Goal: Transaction & Acquisition: Purchase product/service

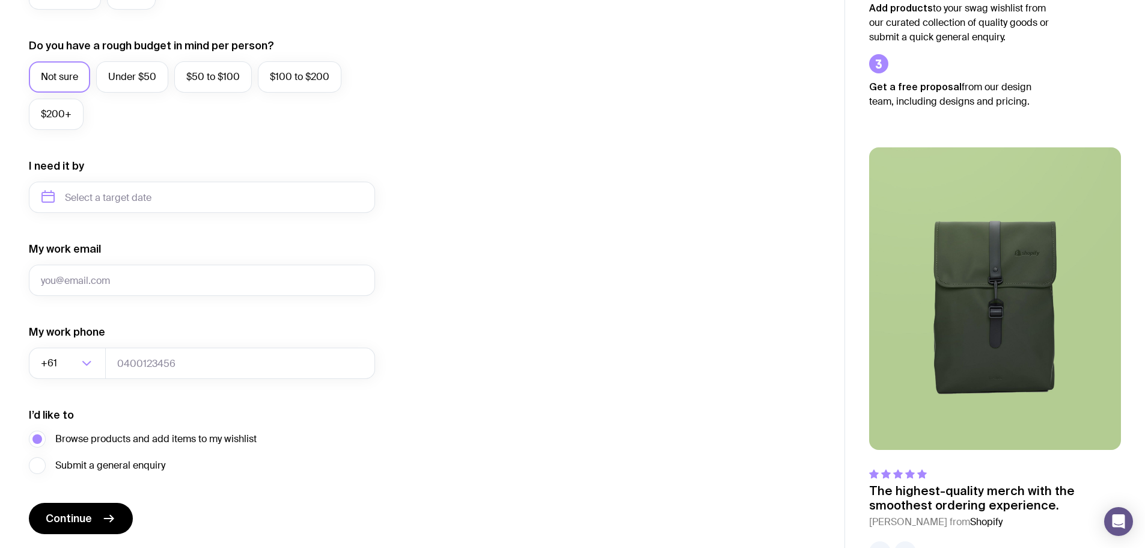
scroll to position [474, 0]
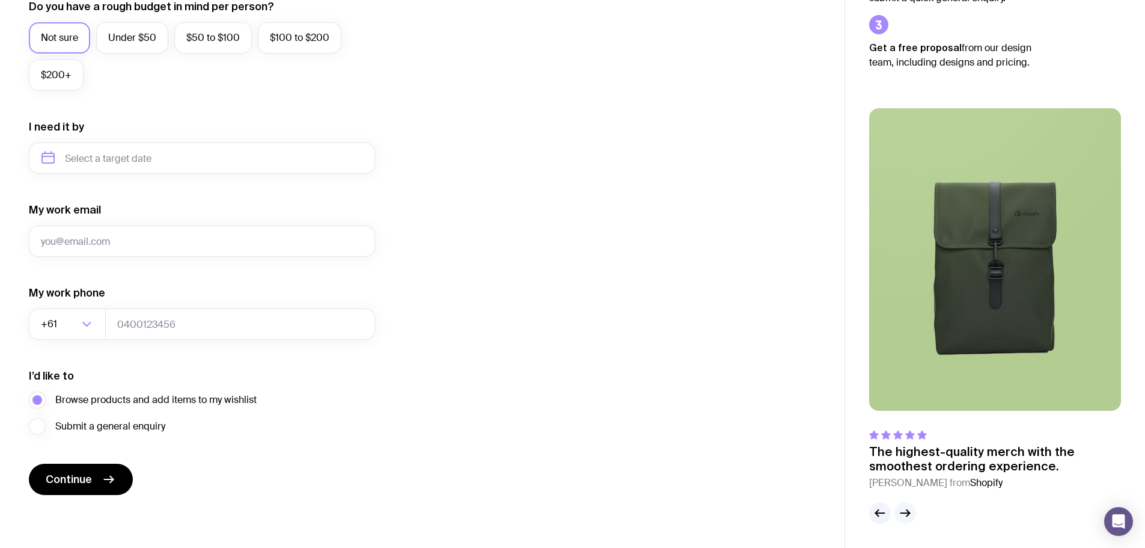
click at [909, 505] on button "button" at bounding box center [906, 513] width 22 height 22
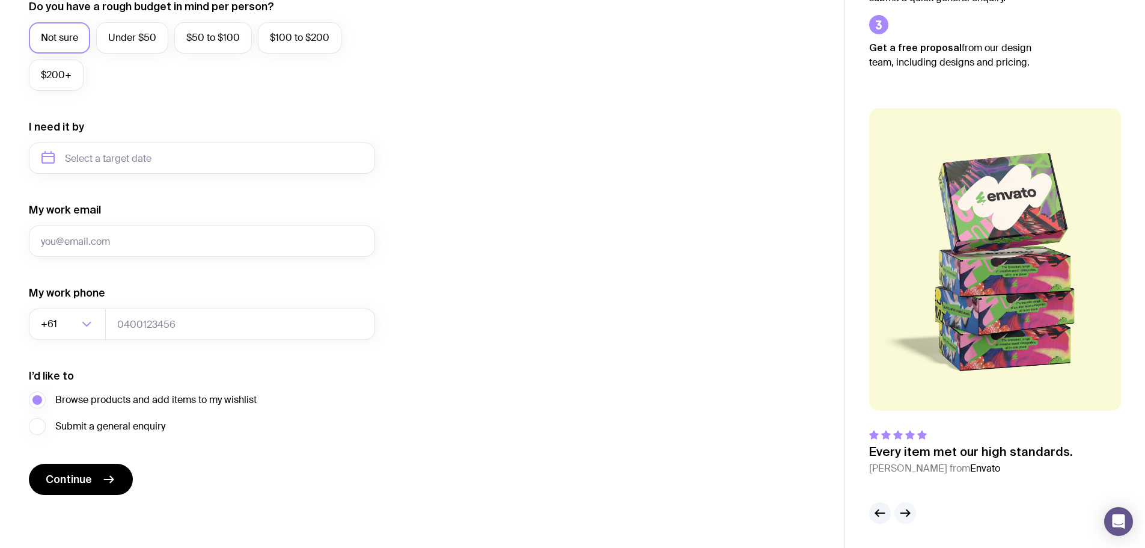
click at [909, 505] on button "button" at bounding box center [906, 513] width 22 height 22
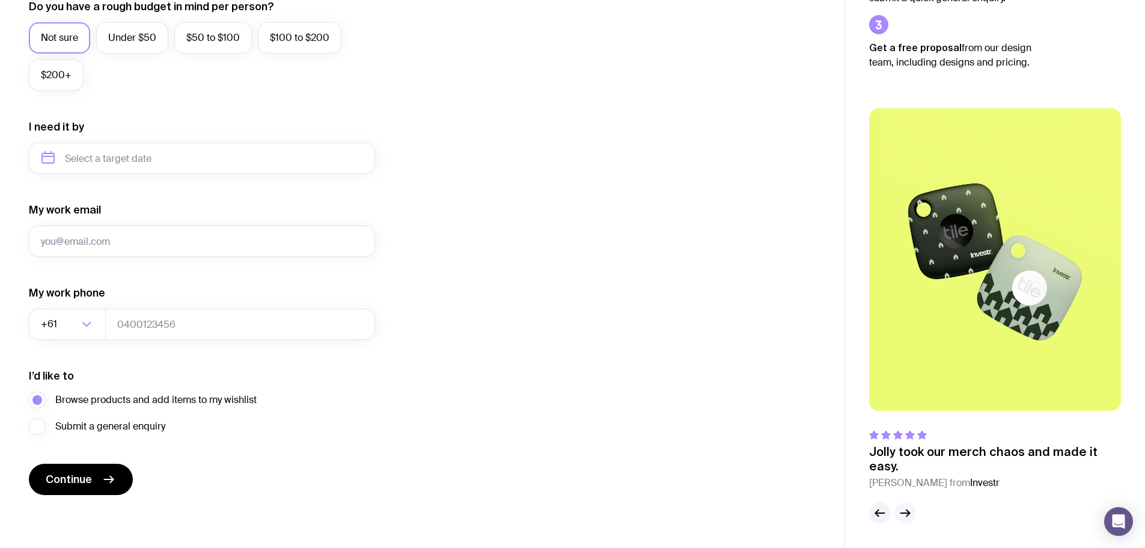
click at [909, 505] on button "button" at bounding box center [906, 513] width 22 height 22
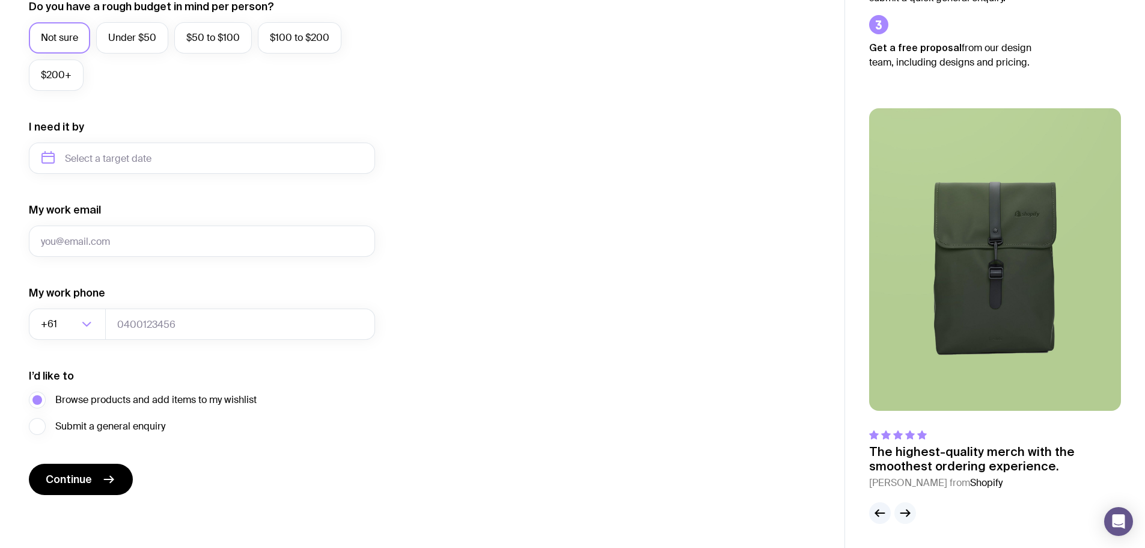
click at [909, 505] on button "button" at bounding box center [906, 513] width 22 height 22
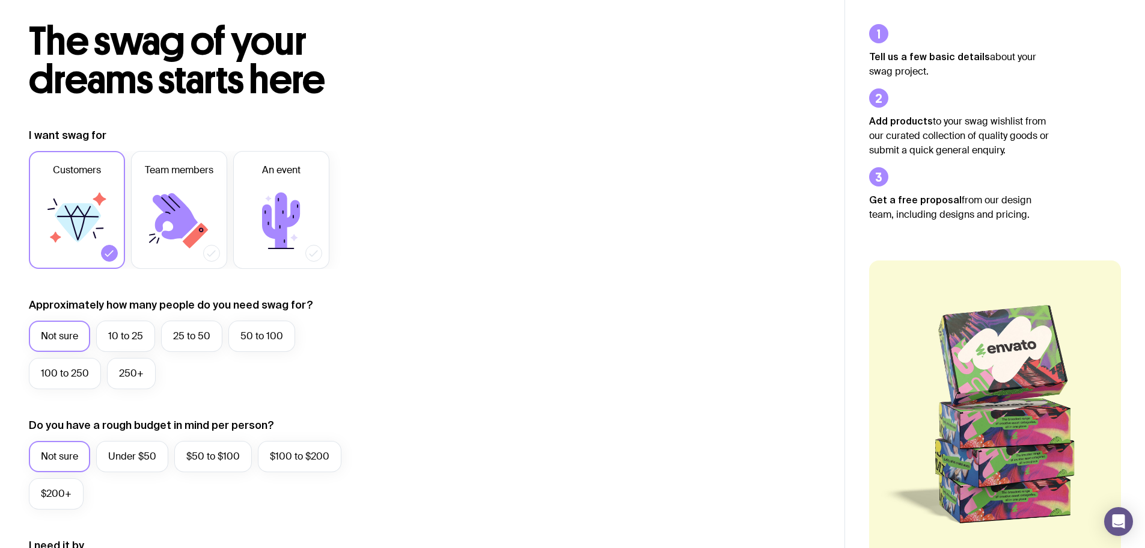
scroll to position [0, 0]
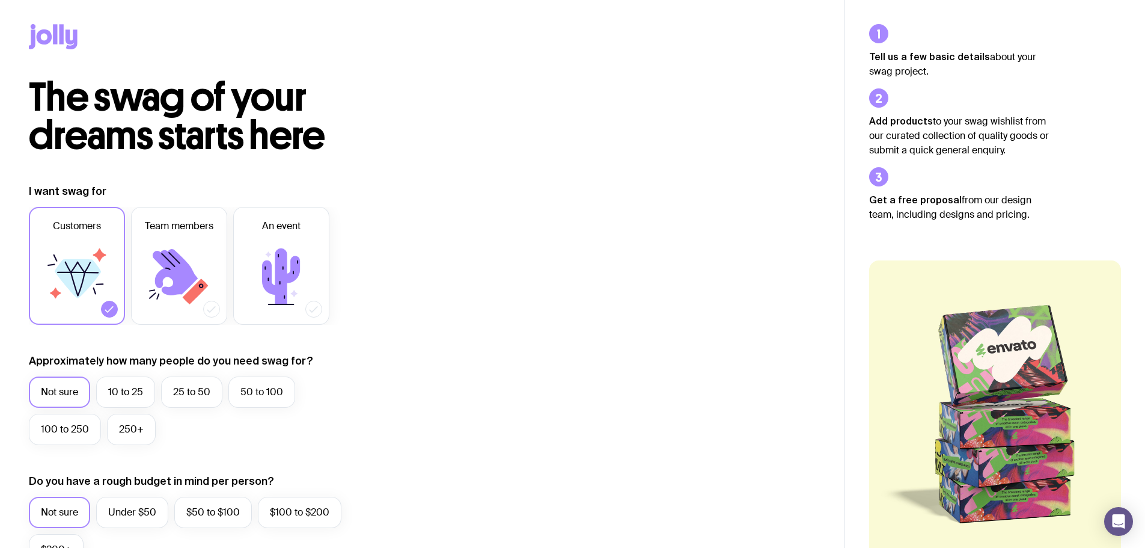
click at [44, 42] on icon at bounding box center [45, 36] width 16 height 15
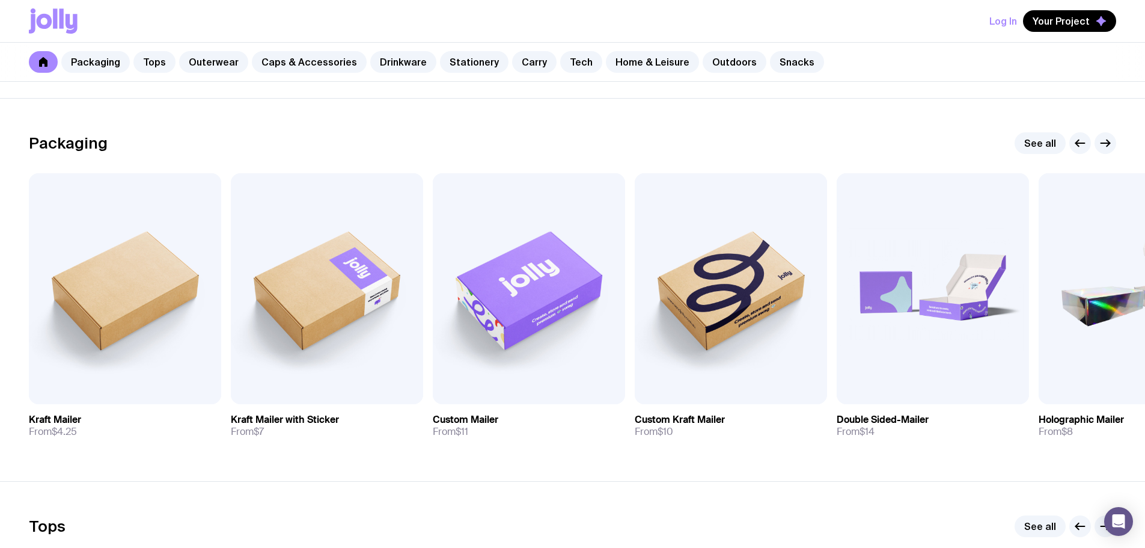
scroll to position [180, 0]
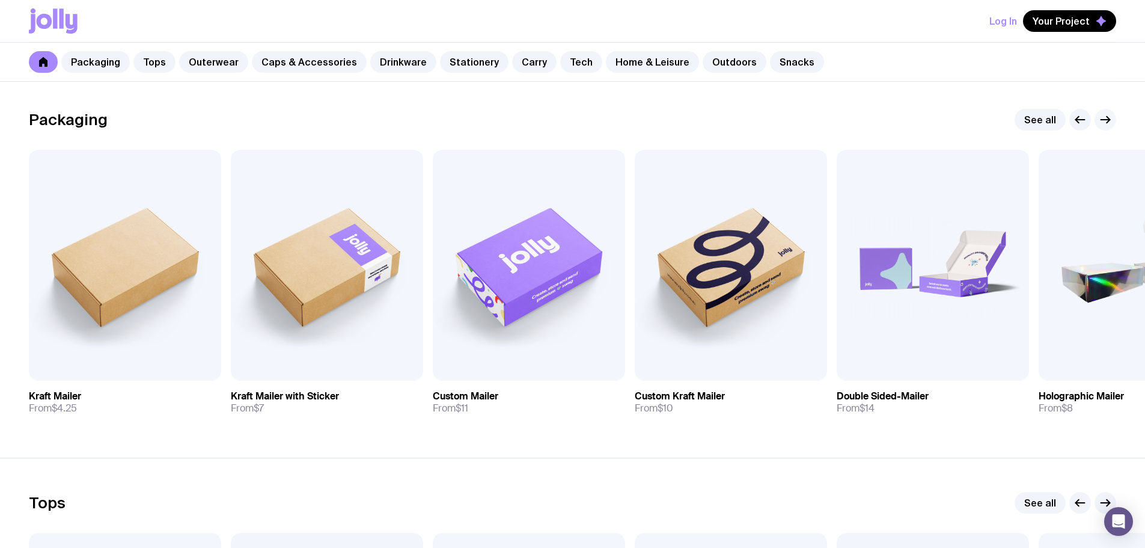
click at [1109, 117] on icon "button" at bounding box center [1105, 119] width 14 height 14
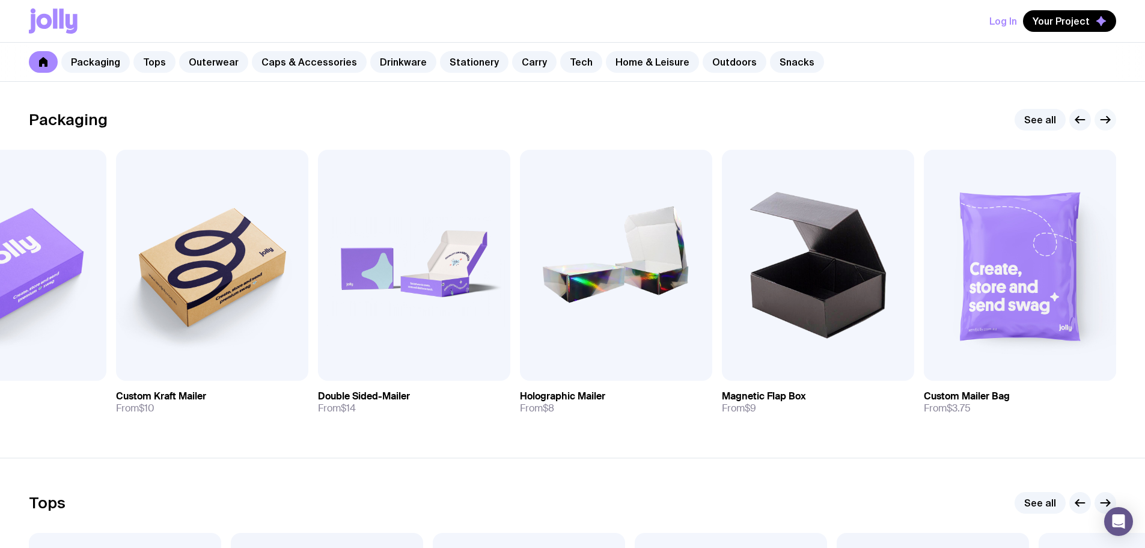
click at [1109, 117] on icon "button" at bounding box center [1105, 119] width 14 height 14
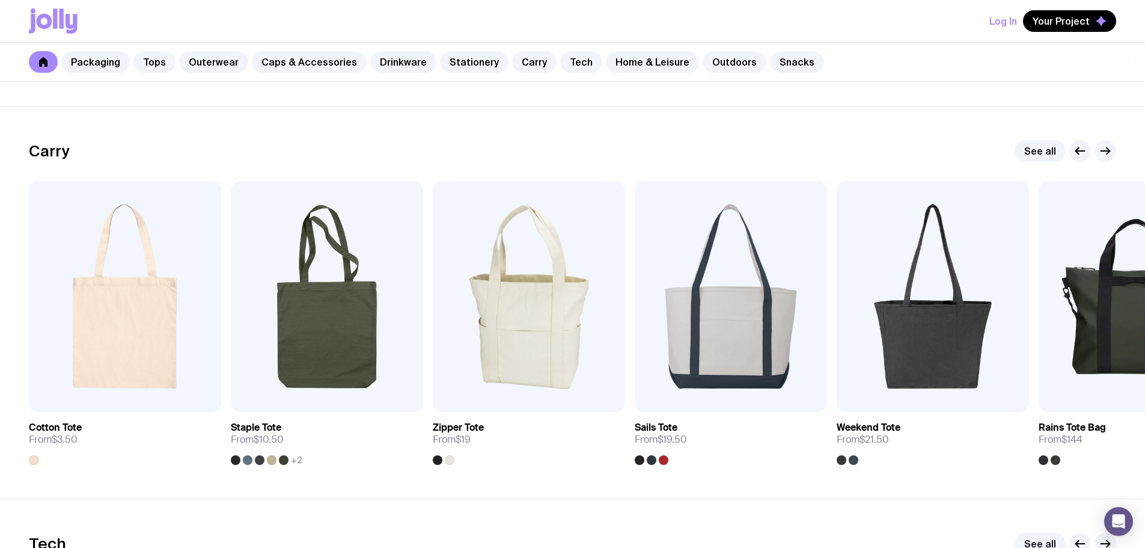
scroll to position [2525, 0]
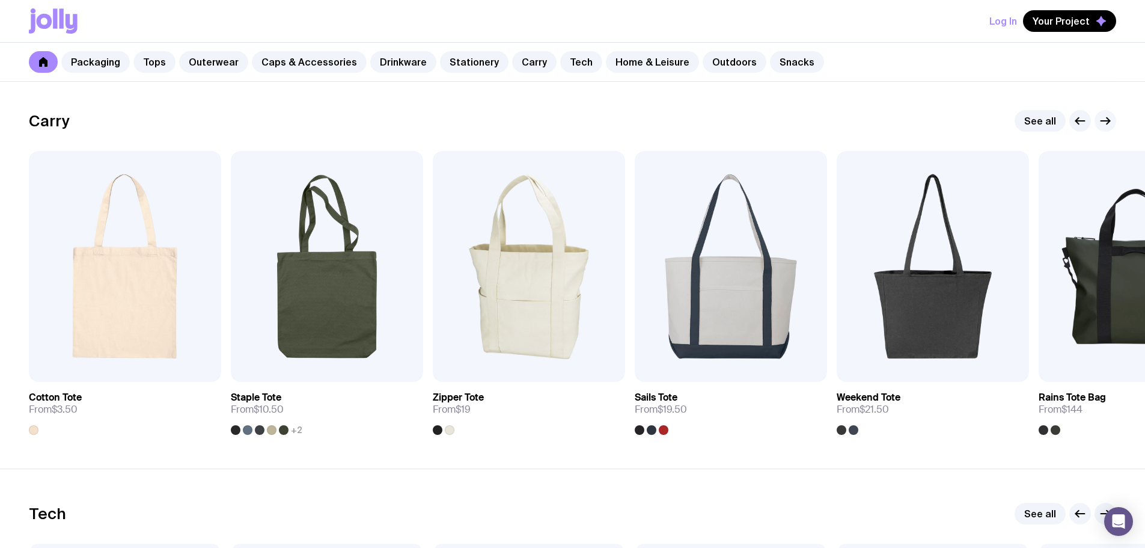
click at [1108, 118] on icon "button" at bounding box center [1108, 121] width 3 height 7
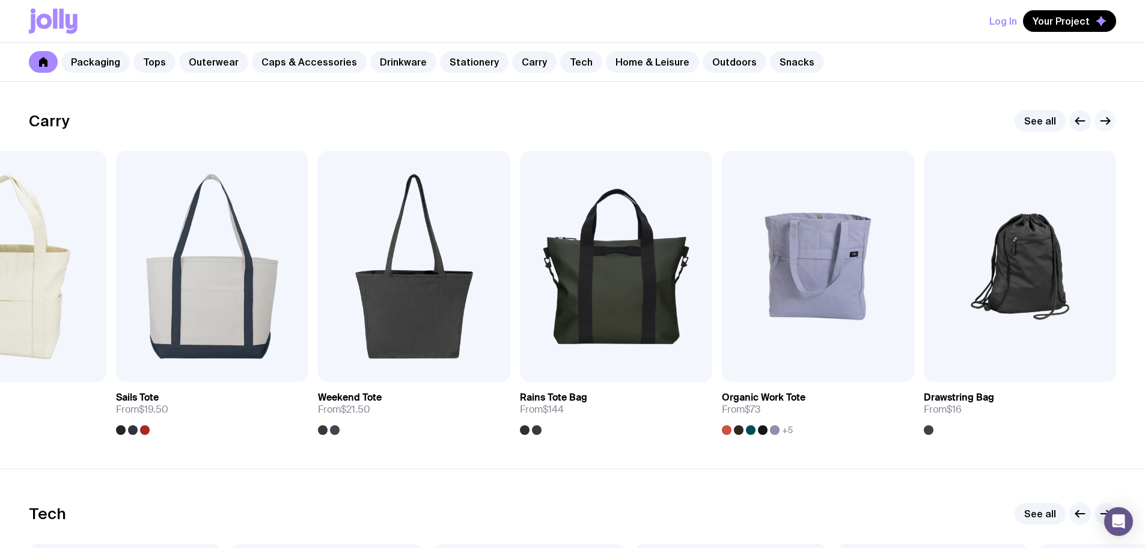
click at [1108, 118] on icon "button" at bounding box center [1108, 121] width 3 height 7
click at [1074, 118] on icon "button" at bounding box center [1080, 121] width 14 height 14
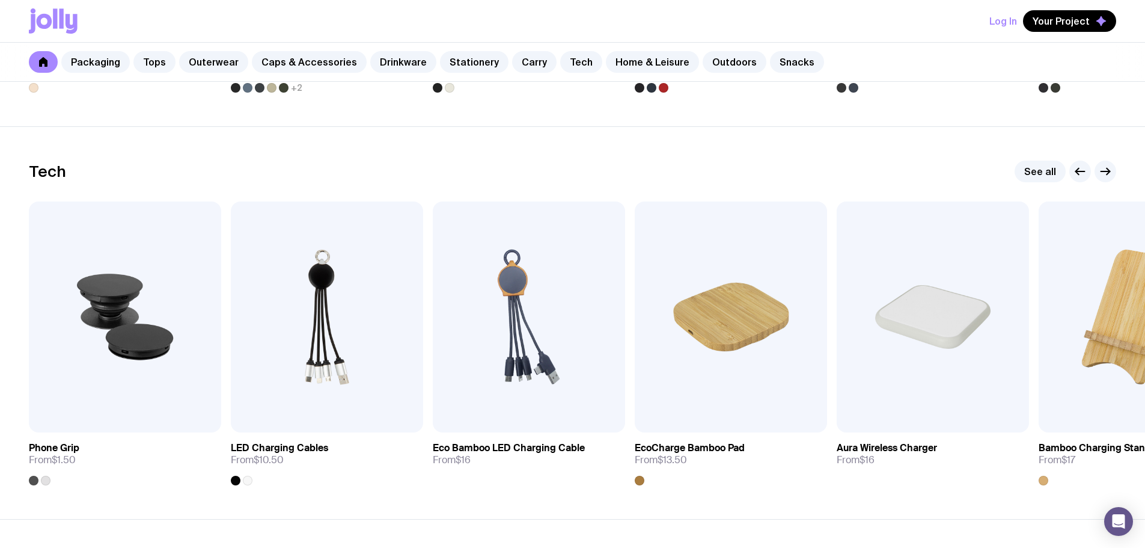
scroll to position [2886, 0]
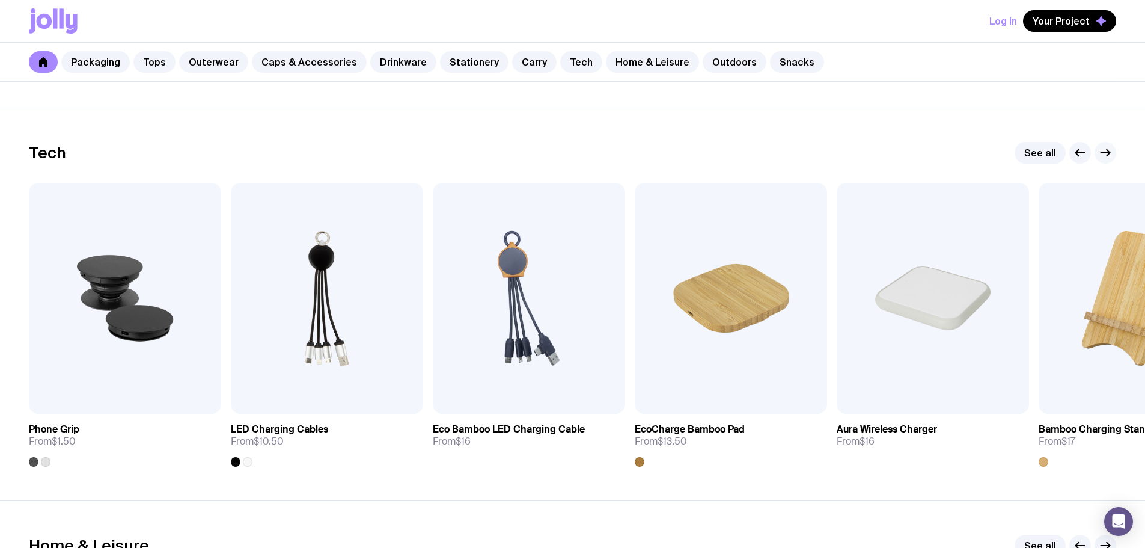
click at [1107, 147] on icon "button" at bounding box center [1105, 153] width 14 height 14
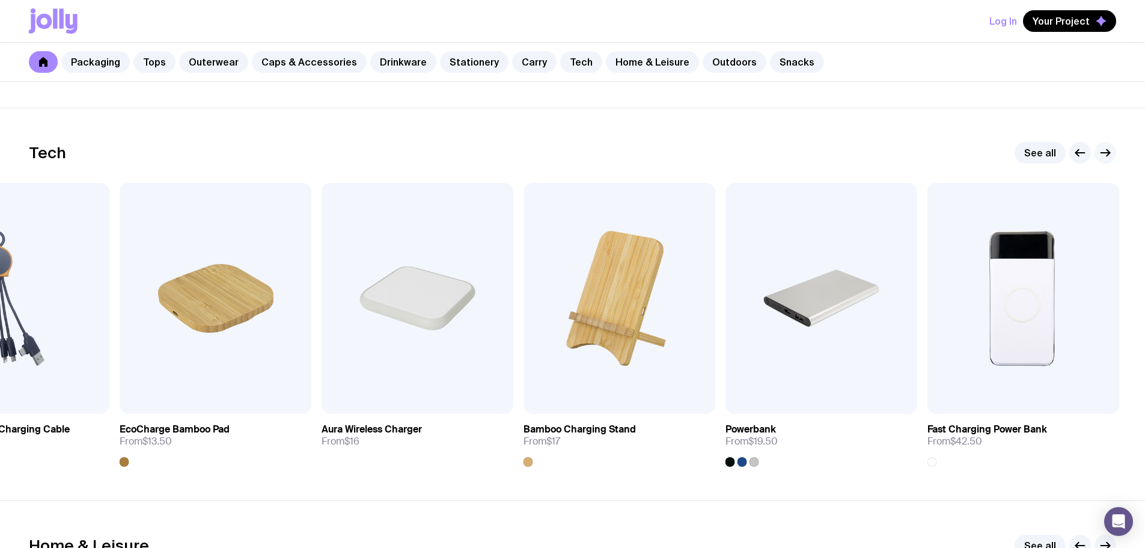
click at [1107, 147] on icon "button" at bounding box center [1105, 153] width 14 height 14
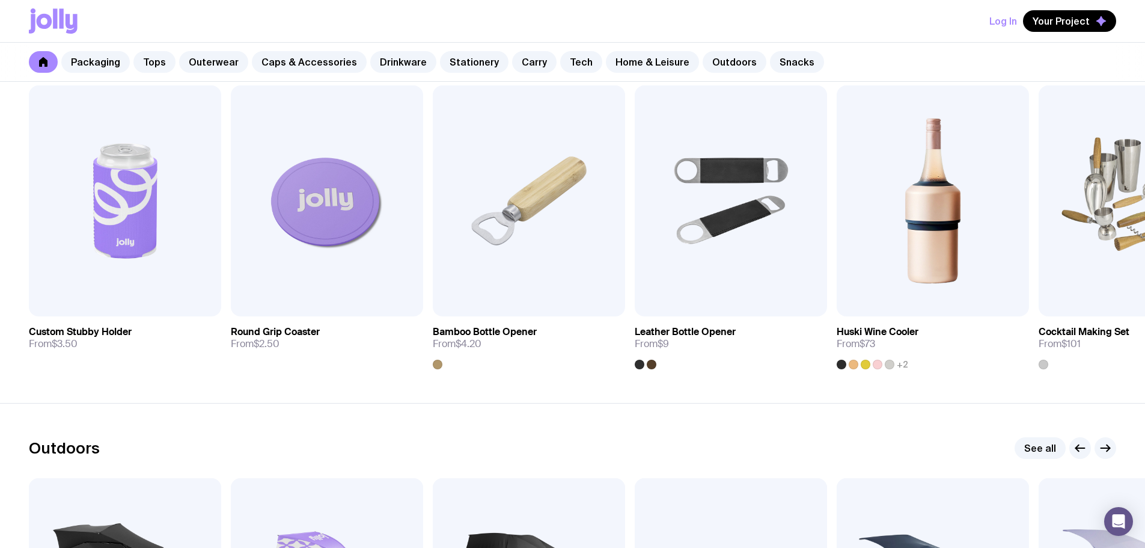
scroll to position [3187, 0]
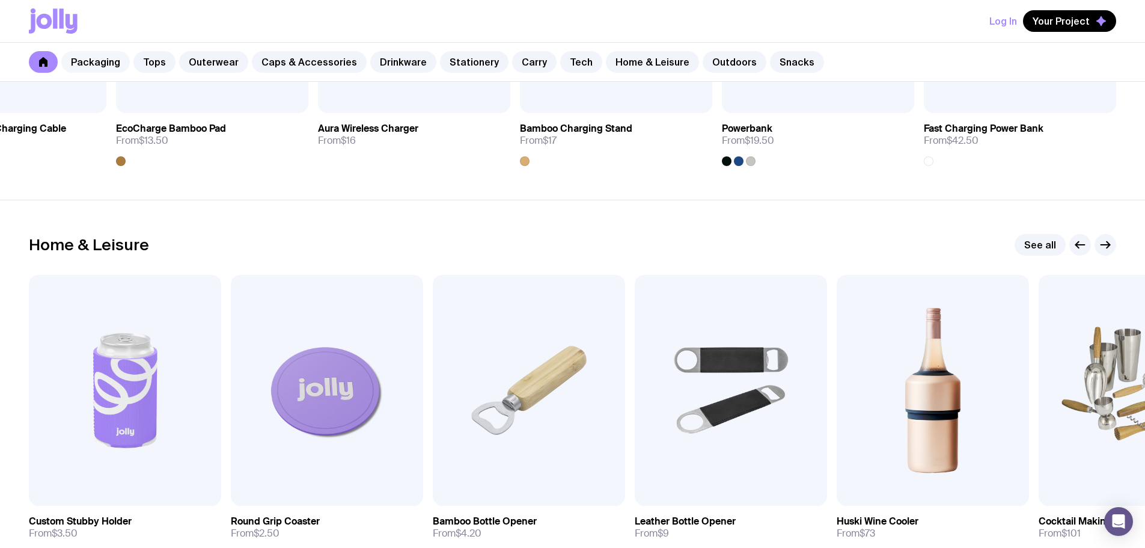
click at [87, 55] on link "Packaging" at bounding box center [95, 62] width 69 height 22
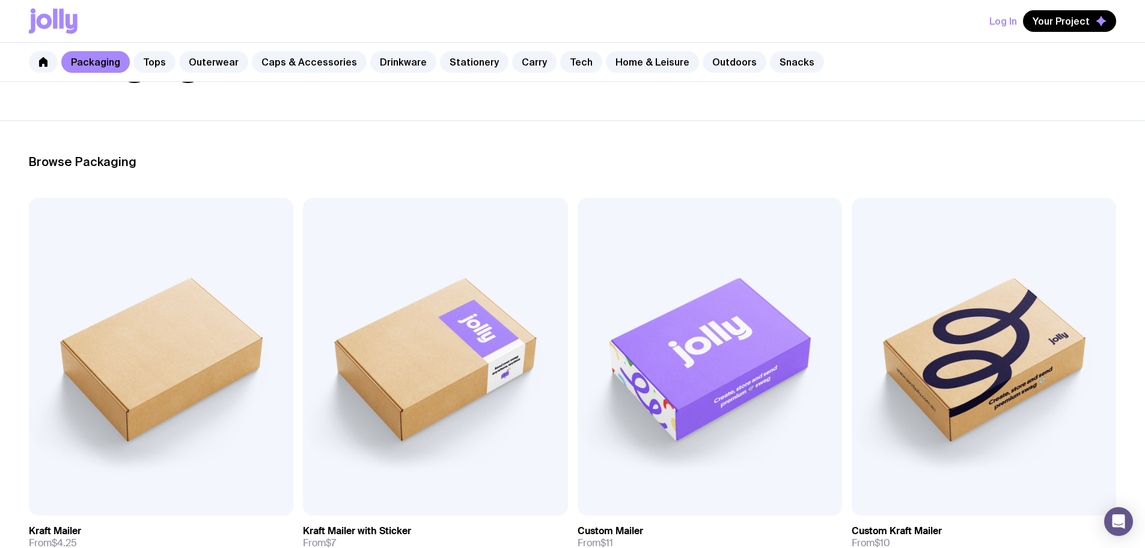
scroll to position [120, 0]
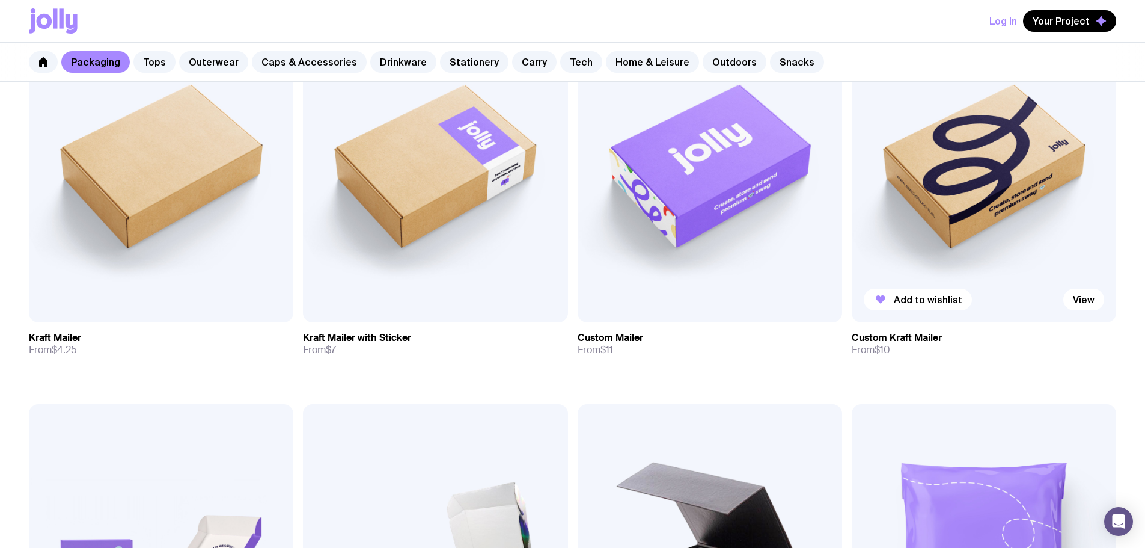
scroll to position [361, 0]
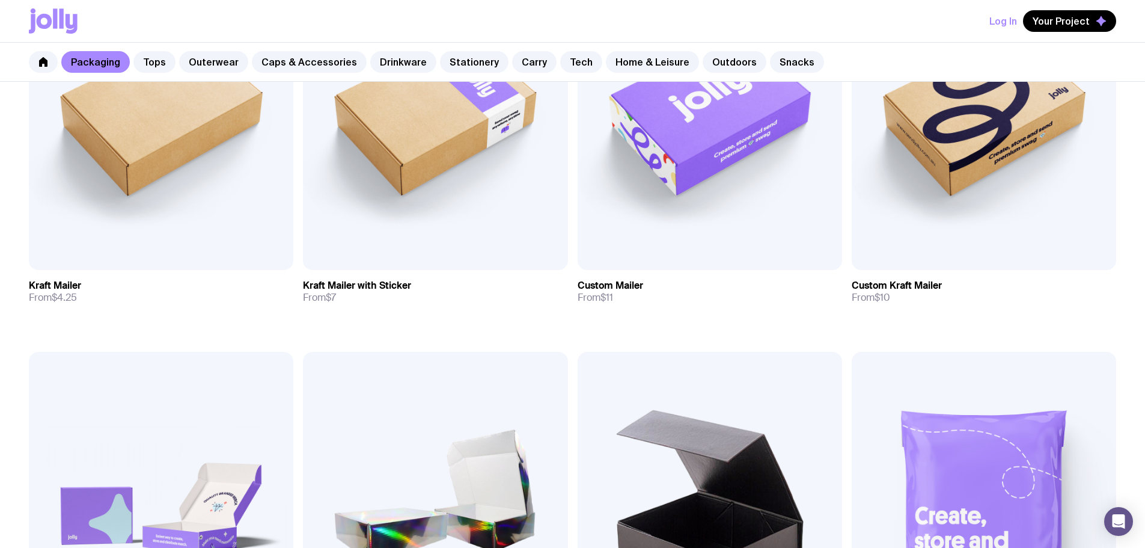
click at [578, 352] on img at bounding box center [710, 510] width 265 height 317
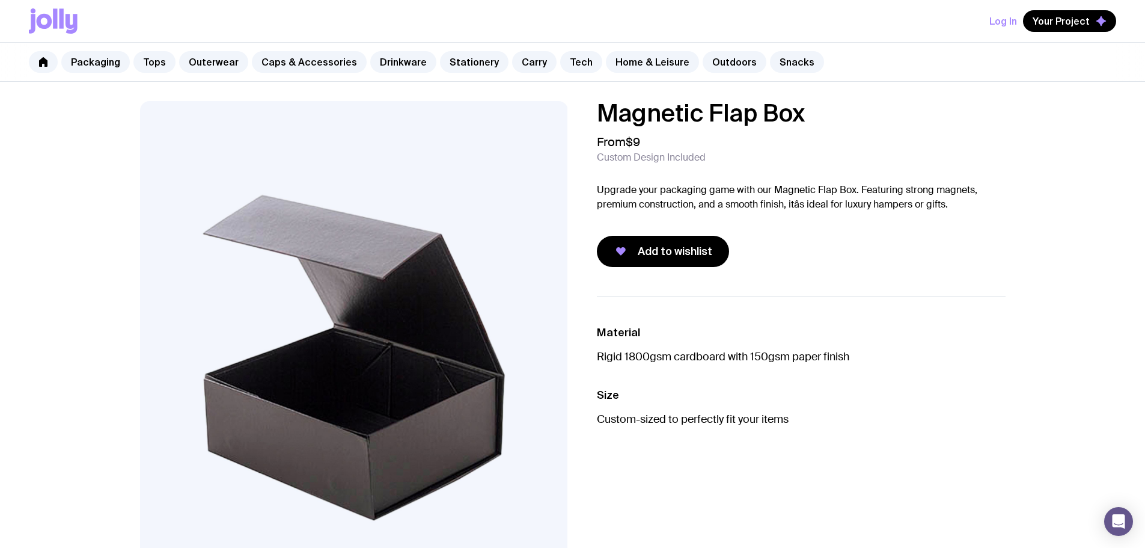
scroll to position [361, 0]
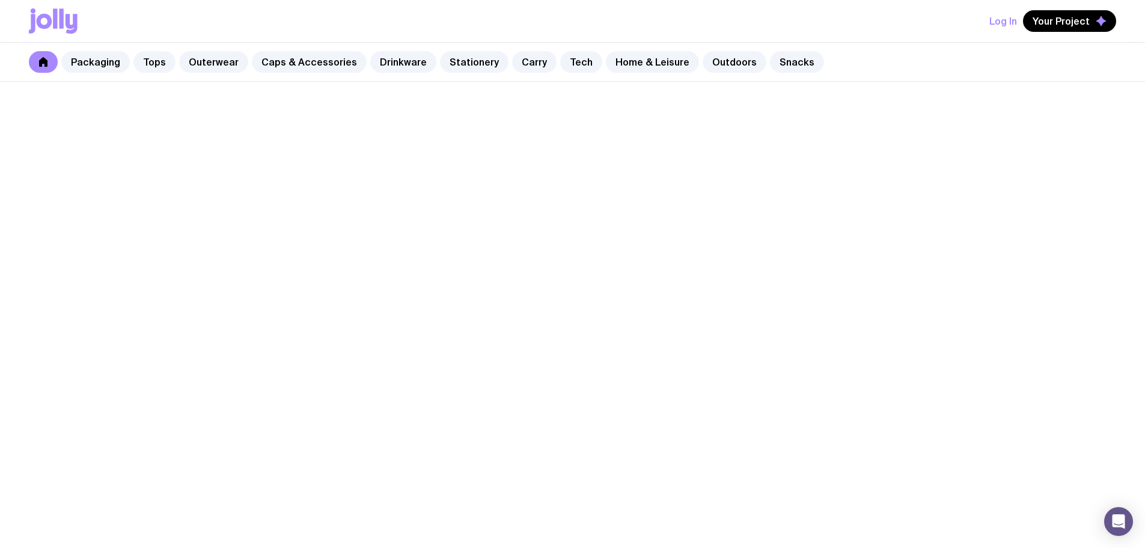
scroll to position [810, 0]
